Goal: Task Accomplishment & Management: Manage account settings

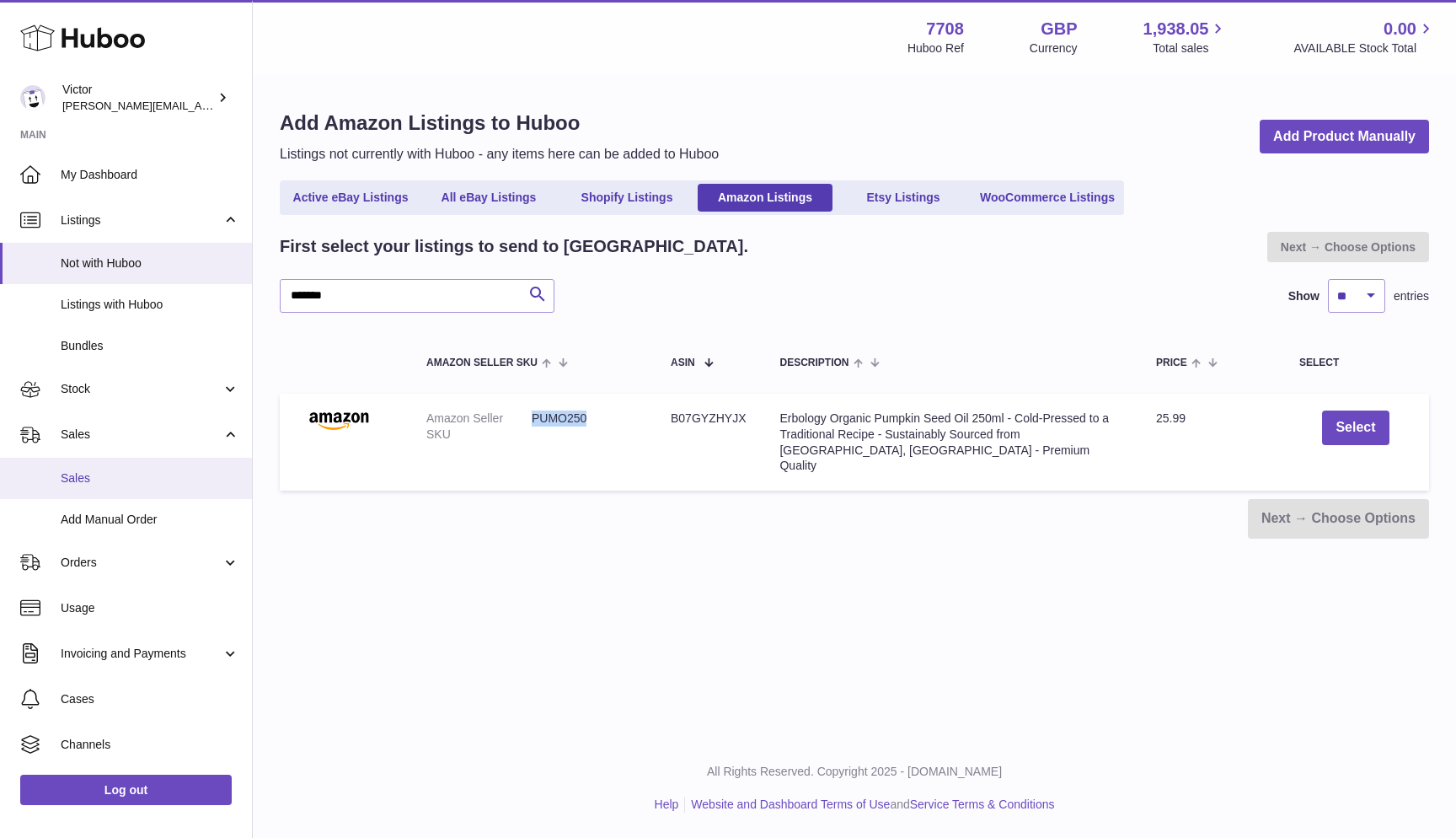
click at [88, 475] on span "Sales" at bounding box center [149, 477] width 179 height 16
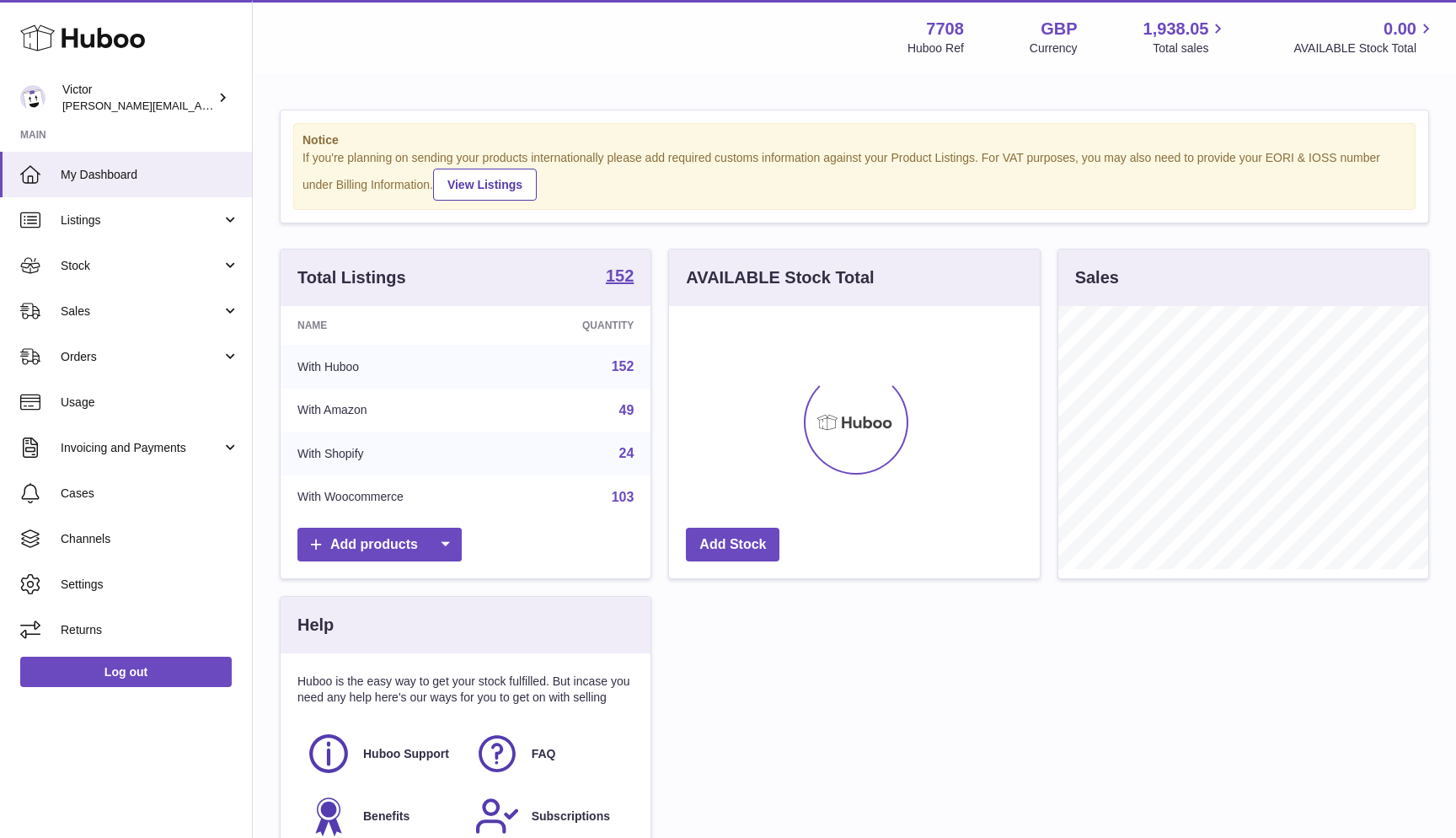
scroll to position [263, 371]
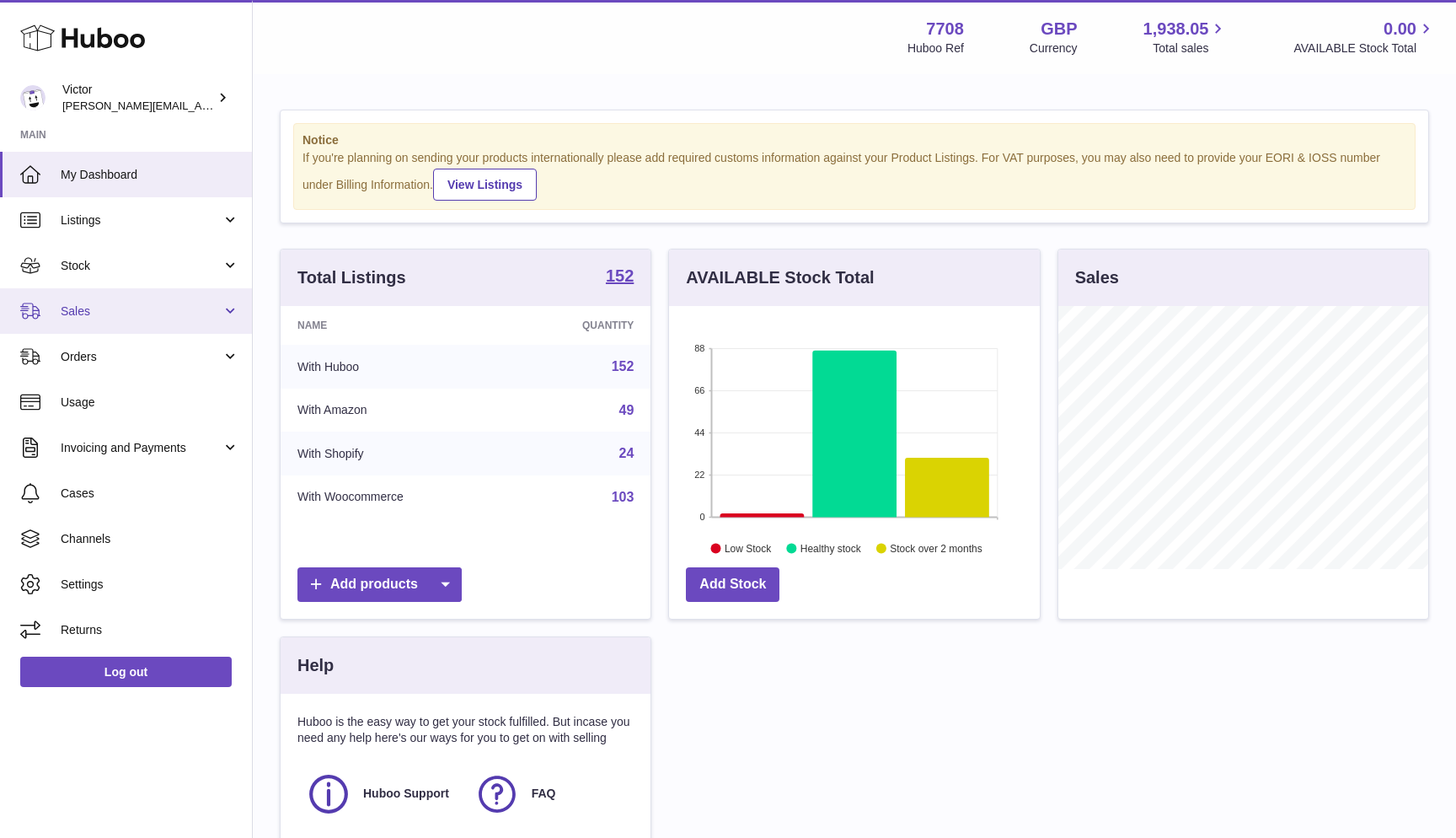
click at [182, 295] on link "Sales" at bounding box center [126, 311] width 252 height 45
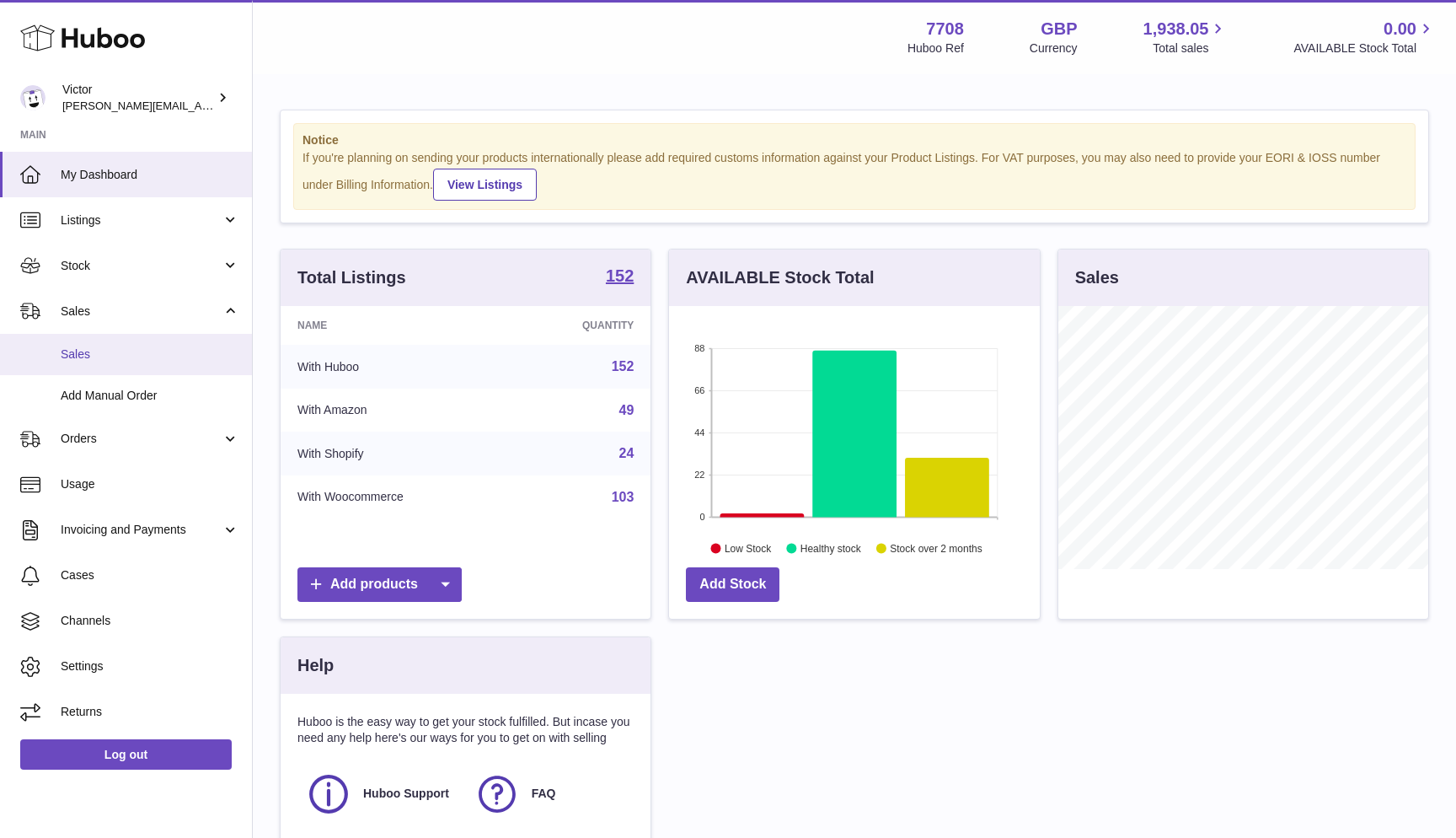
click at [140, 365] on link "Sales" at bounding box center [126, 354] width 252 height 42
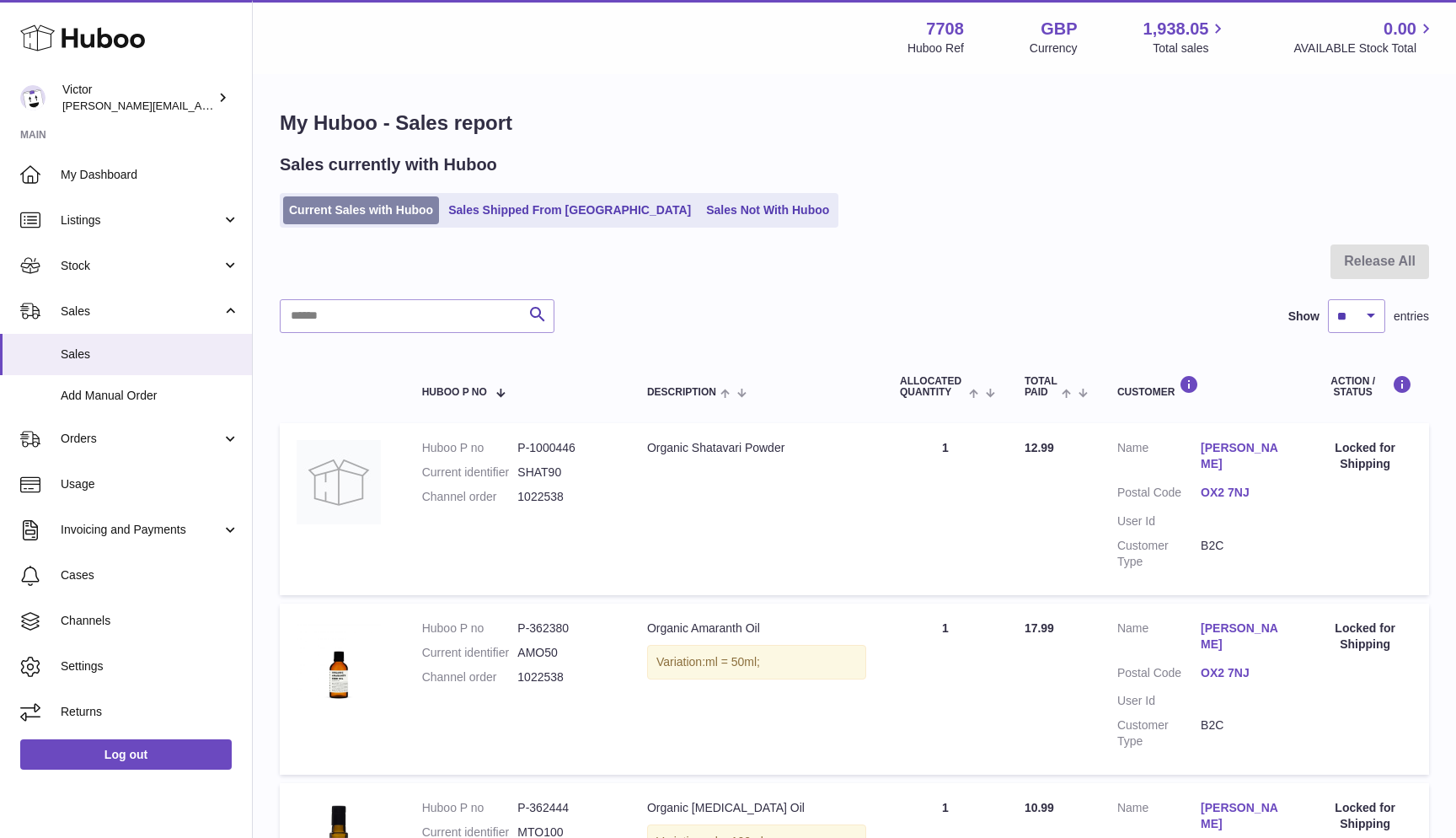
click at [405, 203] on link "Current Sales with Huboo" at bounding box center [361, 210] width 156 height 28
click at [333, 204] on link "Current Sales with Huboo" at bounding box center [361, 210] width 156 height 28
click at [701, 222] on link "Sales Not With Huboo" at bounding box center [768, 210] width 135 height 28
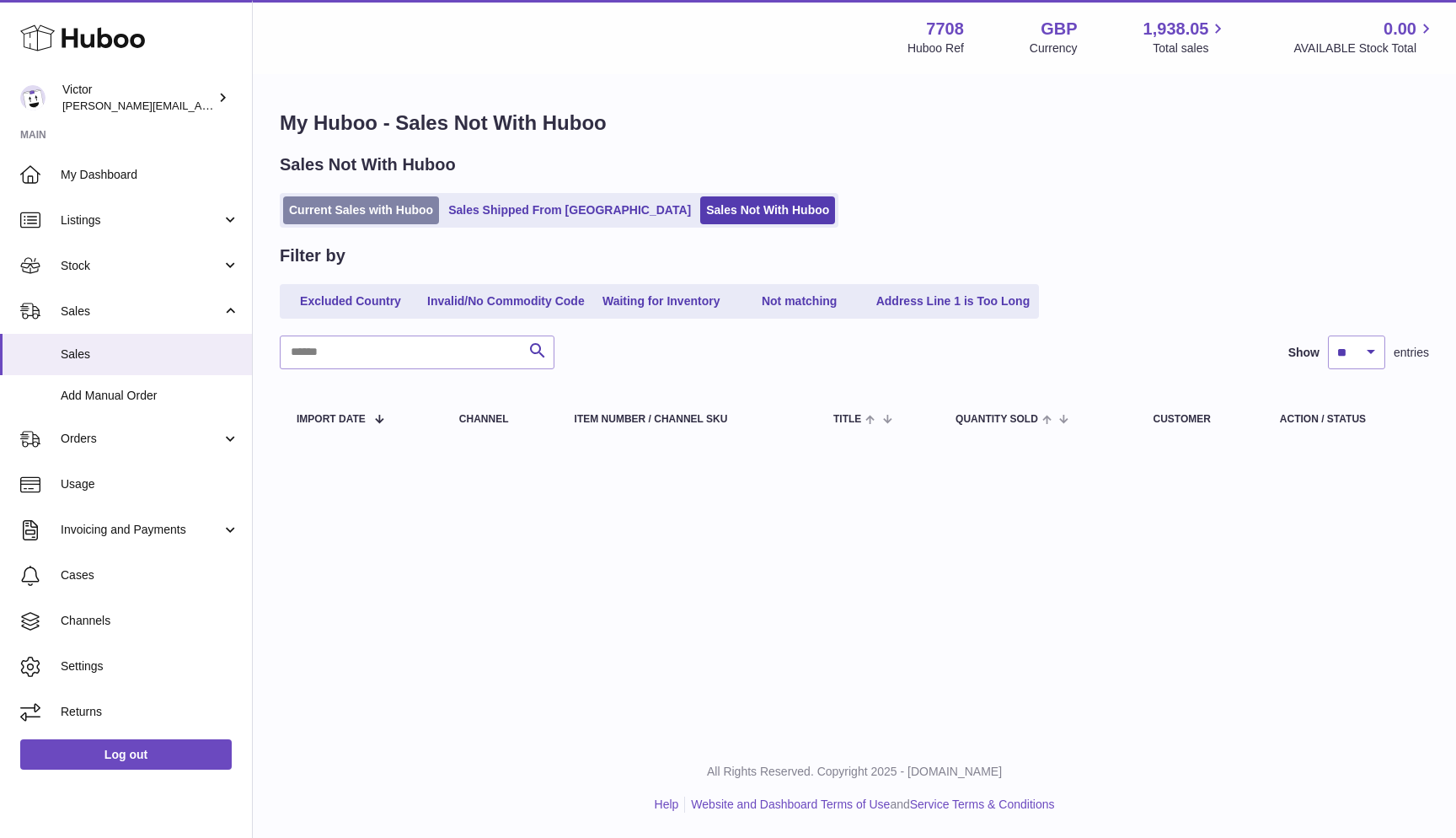
click at [371, 205] on link "Current Sales with Huboo" at bounding box center [361, 210] width 156 height 28
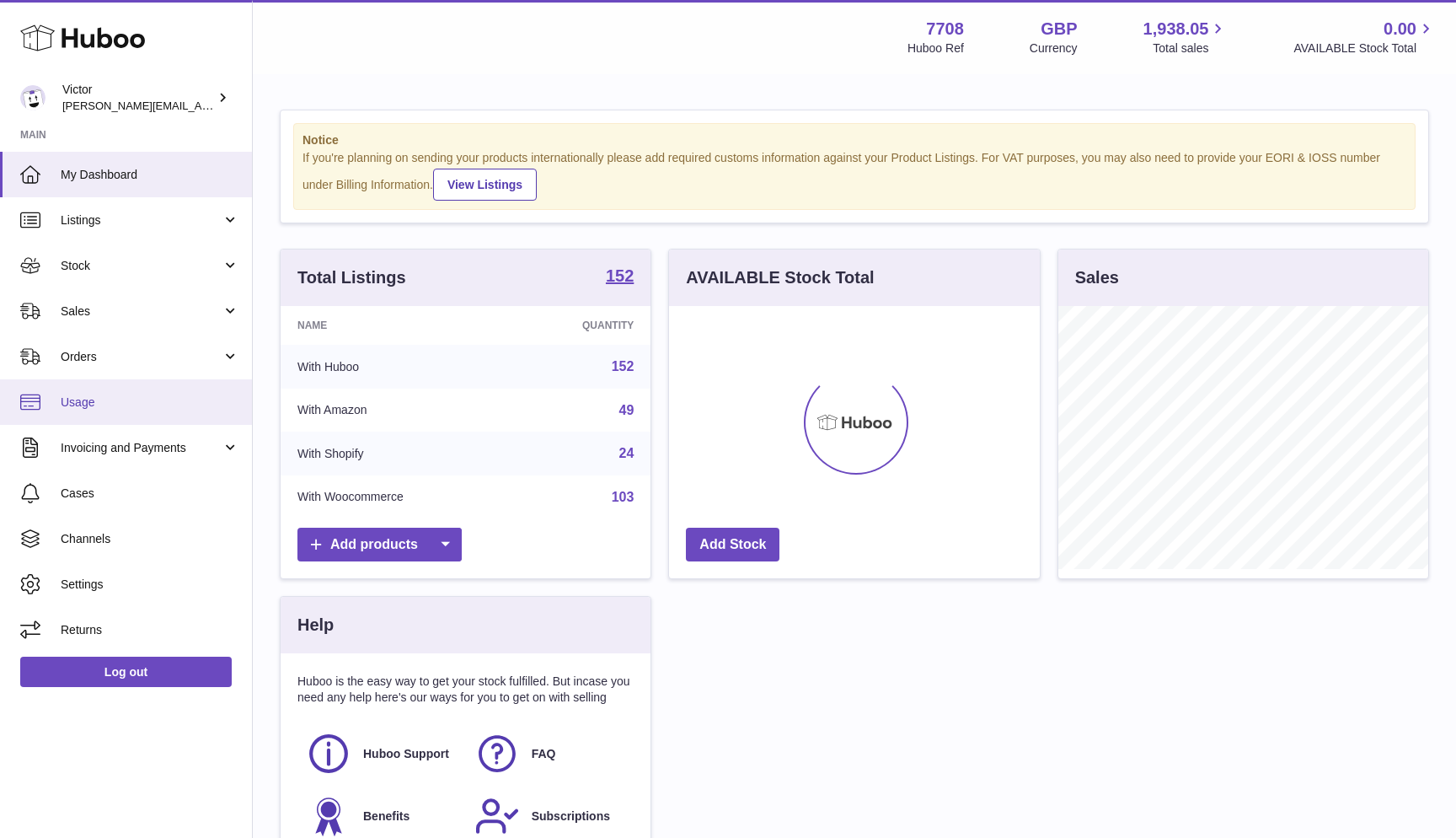
scroll to position [263, 371]
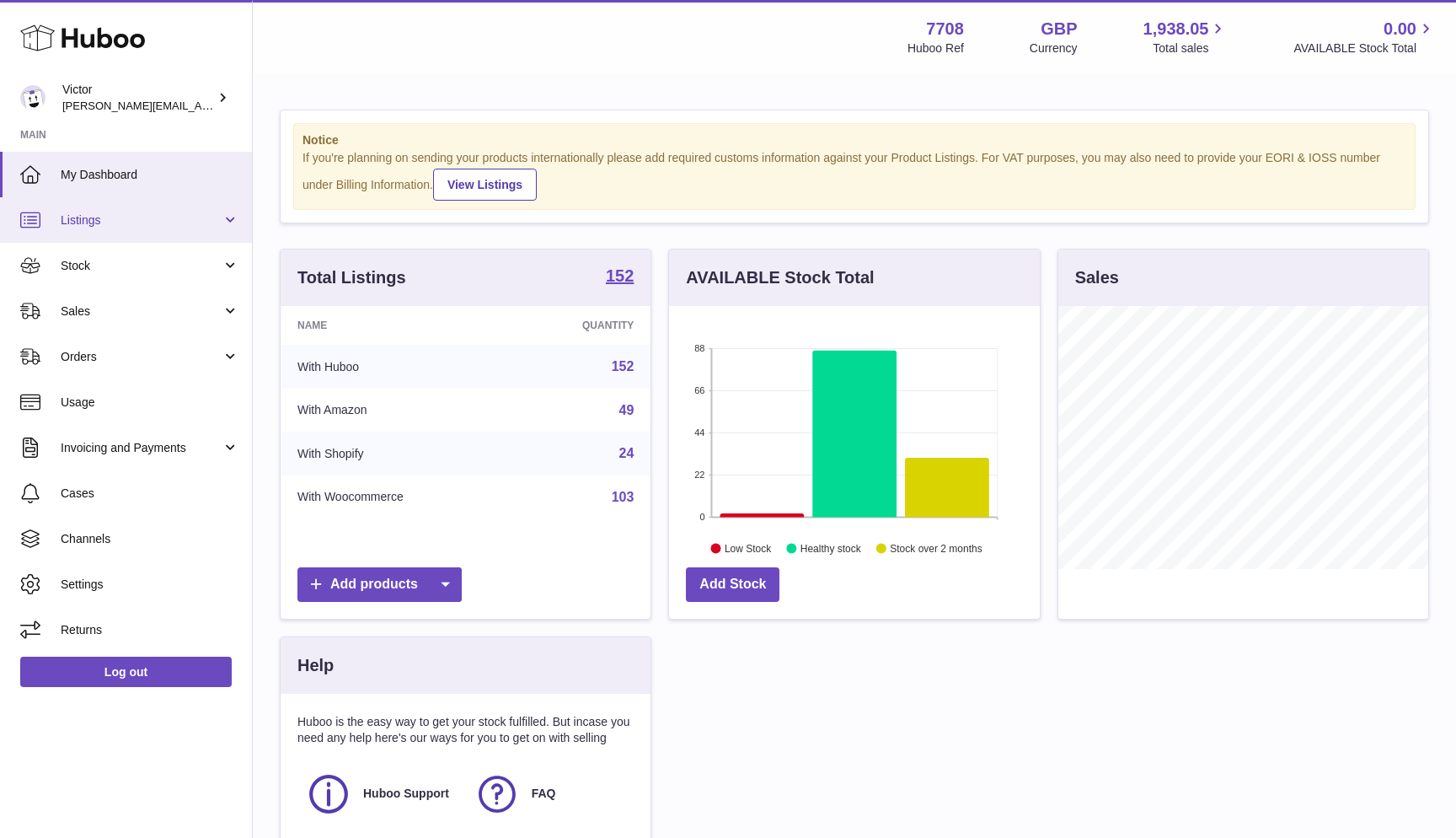
click at [102, 220] on span "Listings" at bounding box center [141, 220] width 161 height 16
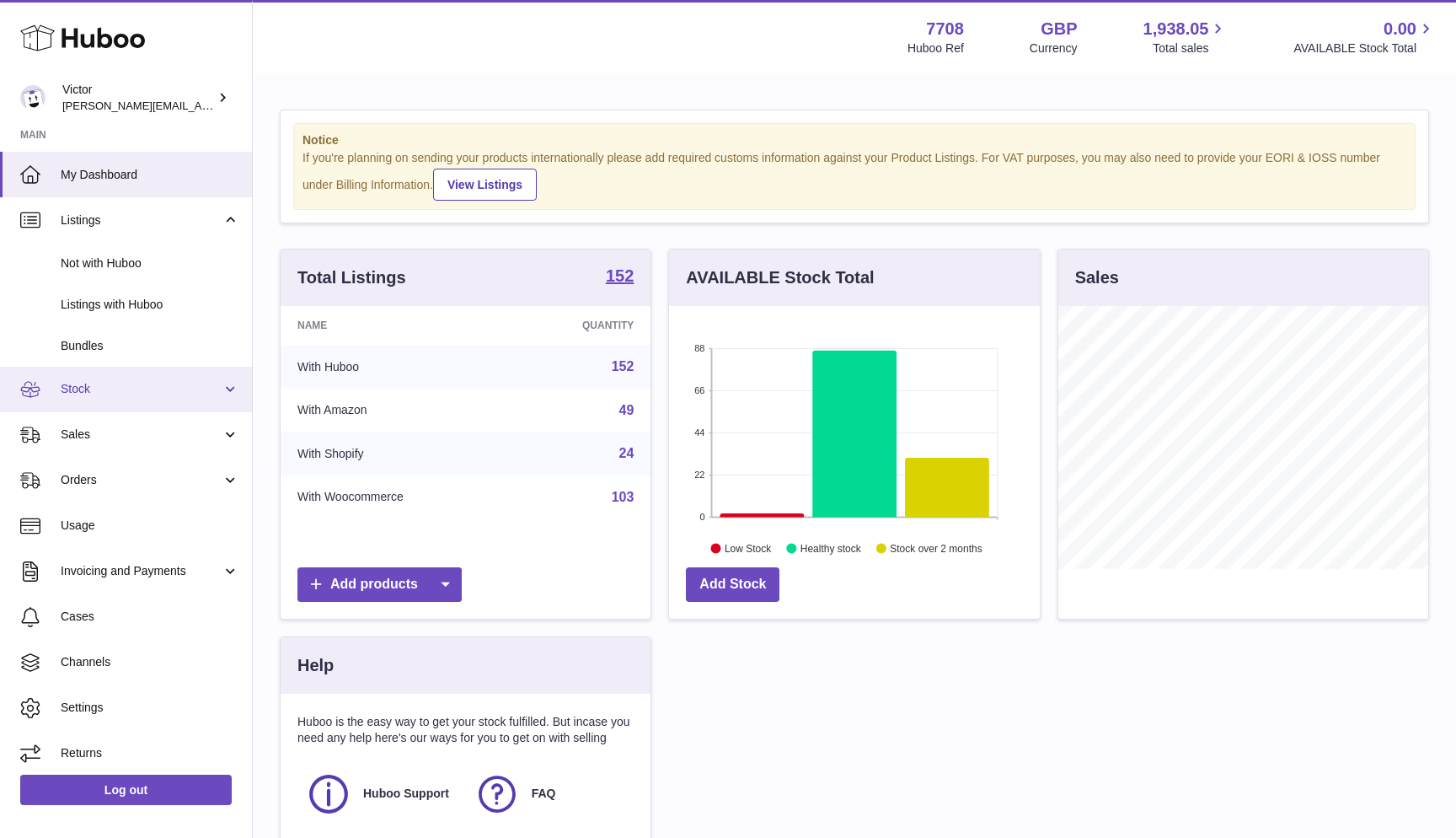
click at [104, 383] on span "Stock" at bounding box center [141, 388] width 161 height 16
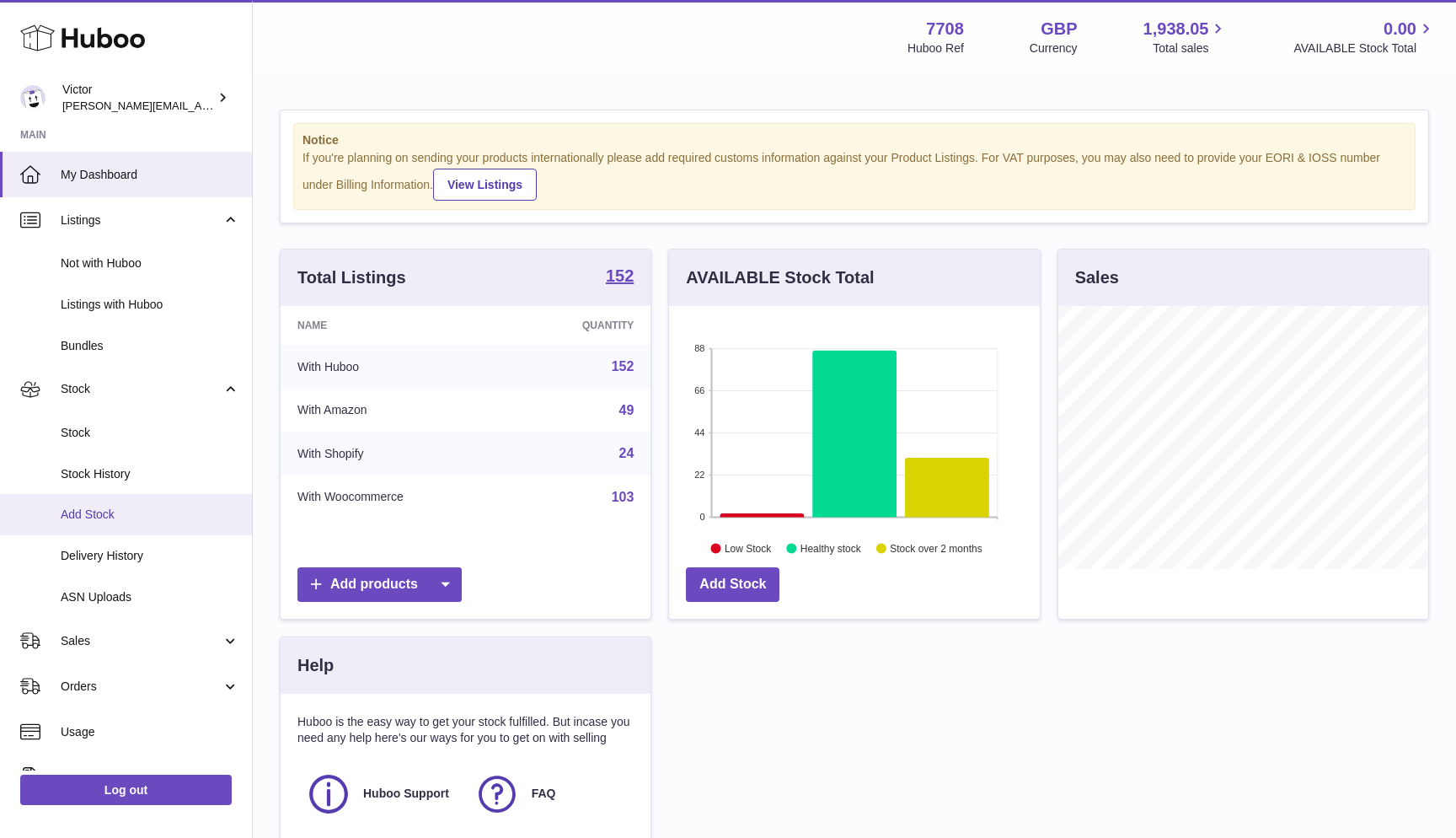
click at [113, 507] on span "Add Stock" at bounding box center [149, 514] width 179 height 16
